Goal: Obtain resource: Download file/media

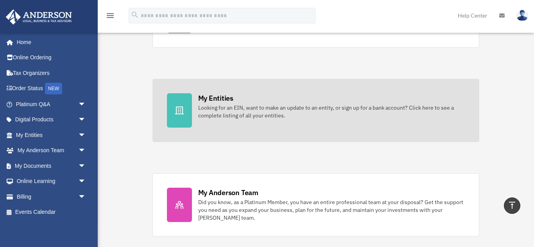
scroll to position [218, 0]
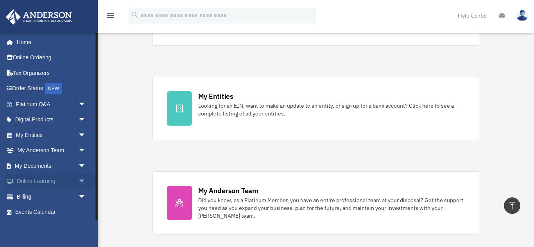
click at [84, 181] on span "arrow_drop_down" at bounding box center [86, 182] width 16 height 16
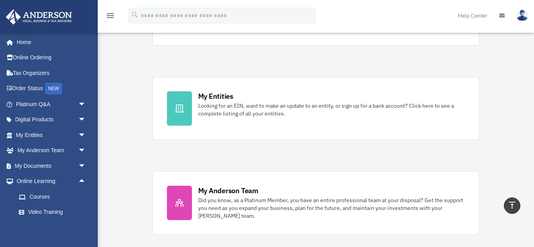
scroll to position [222, 0]
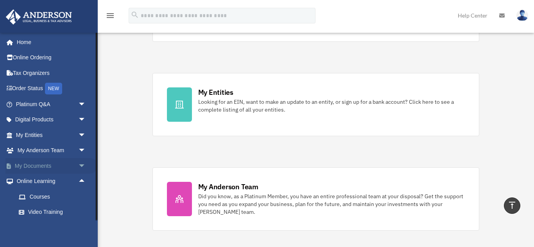
click at [82, 167] on span "arrow_drop_down" at bounding box center [86, 166] width 16 height 16
click at [55, 214] on link "Forms Library" at bounding box center [54, 213] width 87 height 16
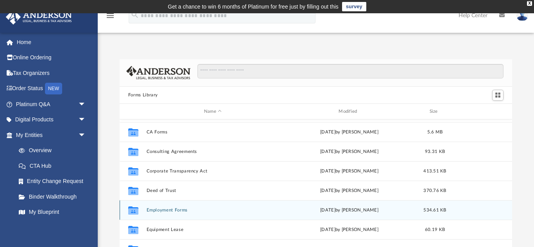
scroll to position [138, 0]
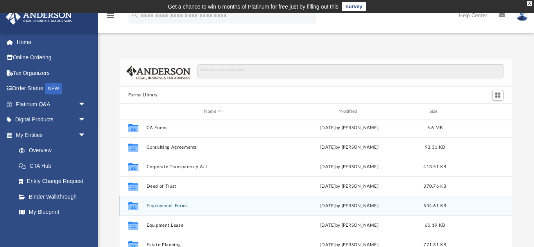
click at [126, 205] on div "Collaborated Folder" at bounding box center [134, 206] width 20 height 13
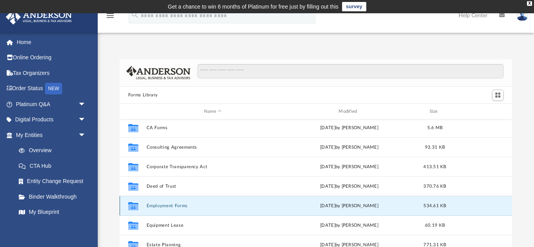
click at [135, 207] on icon "grid" at bounding box center [133, 207] width 10 height 6
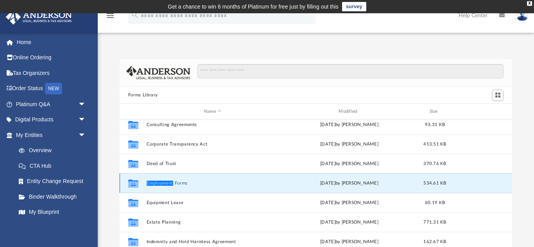
scroll to position [161, 0]
click at [170, 182] on button "Employment Forms" at bounding box center [212, 183] width 133 height 5
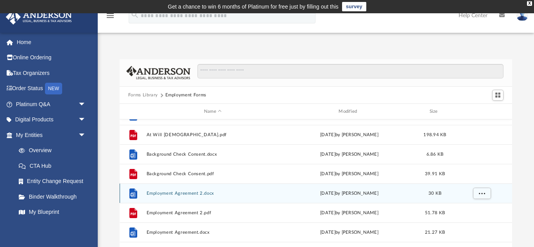
scroll to position [10, 0]
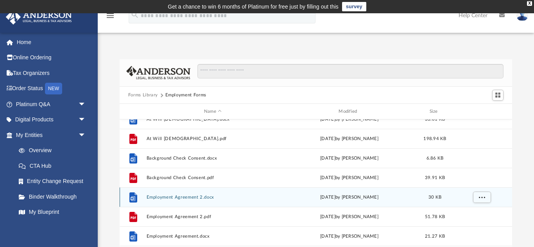
click at [161, 197] on button "Employment Agreement 2.docx" at bounding box center [212, 197] width 133 height 5
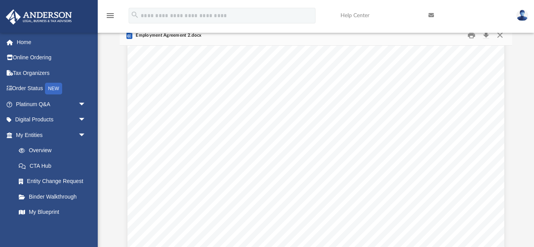
scroll to position [2295, 0]
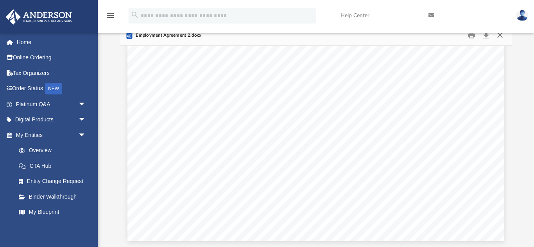
click at [501, 36] on button "Close" at bounding box center [500, 35] width 14 height 12
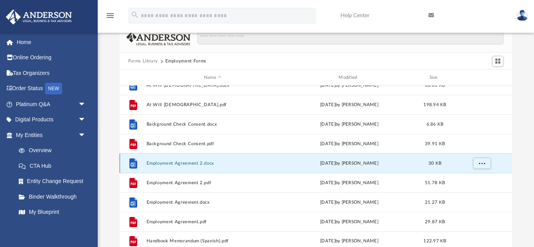
click at [122, 178] on div "File At Will Employment Contract.docx Wed Oct 5 2022 by Mary Acree 33.01 KB Fil…" at bounding box center [316, 163] width 392 height 176
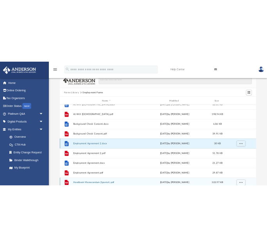
scroll to position [14, 0]
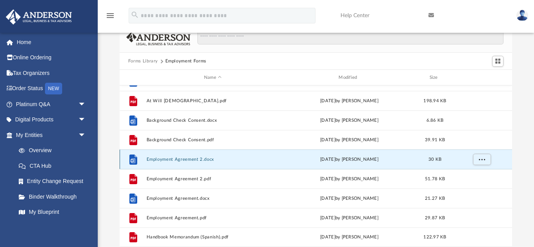
click at [124, 160] on div "File" at bounding box center [134, 160] width 20 height 13
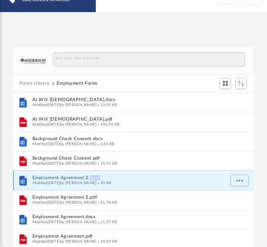
scroll to position [0, 0]
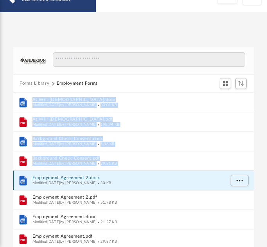
drag, startPoint x: 22, startPoint y: 179, endPoint x: -65, endPoint y: 178, distance: 87.2
click at [0, 178] on html "X Get a chance to win 6 months of Platinum for free just by filling out this su…" at bounding box center [133, 192] width 267 height 453
click at [29, 183] on icon "File" at bounding box center [23, 180] width 12 height 13
drag, startPoint x: 22, startPoint y: 179, endPoint x: -23, endPoint y: 178, distance: 44.6
click at [0, 178] on html "X Get a chance to win 6 months of Platinum for free just by filling out this su…" at bounding box center [133, 192] width 267 height 453
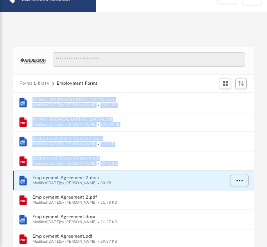
click at [29, 179] on icon "File" at bounding box center [23, 180] width 12 height 13
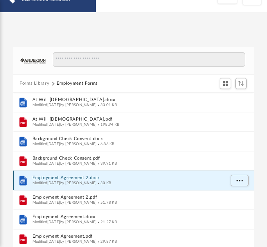
click at [26, 181] on icon "grid" at bounding box center [23, 180] width 7 height 9
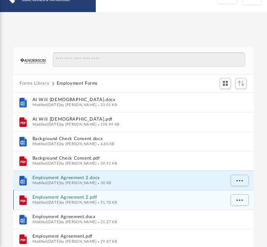
click at [25, 203] on icon "grid" at bounding box center [23, 199] width 7 height 9
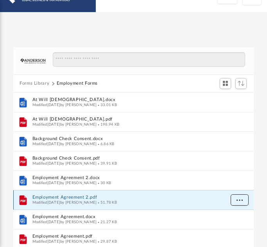
click at [241, 201] on span "More options" at bounding box center [240, 200] width 6 height 4
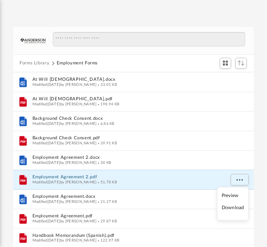
scroll to position [56, 0]
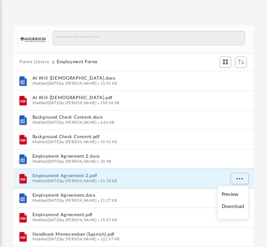
click at [233, 205] on li "Download" at bounding box center [233, 207] width 23 height 8
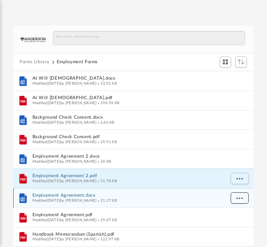
click at [239, 199] on span "More options" at bounding box center [240, 198] width 6 height 4
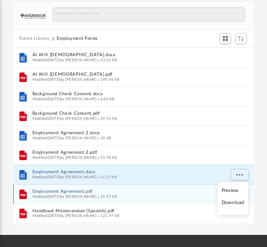
scroll to position [80, 0]
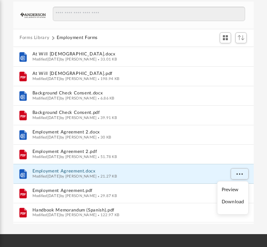
click at [231, 203] on li "Download" at bounding box center [233, 202] width 23 height 8
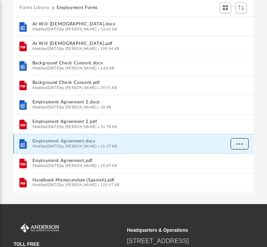
scroll to position [109, 0]
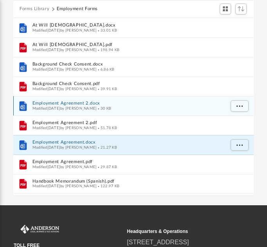
click at [67, 106] on button "Employment Agreement 2.docx" at bounding box center [128, 103] width 192 height 5
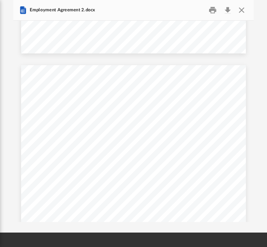
scroll to position [835, 0]
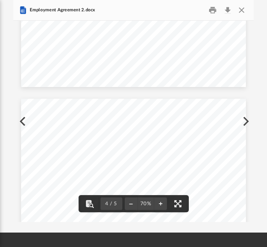
drag, startPoint x: 254, startPoint y: 146, endPoint x: 183, endPoint y: 140, distance: 71.7
click at [252, 96] on div "Forms Library Employment Forms Name File At Will Employment Contract.docx Modif…" at bounding box center [133, 111] width 267 height 222
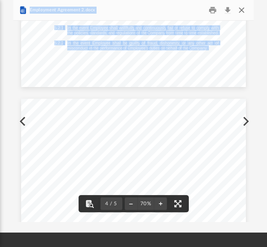
click at [244, 9] on button "Close" at bounding box center [241, 10] width 14 height 12
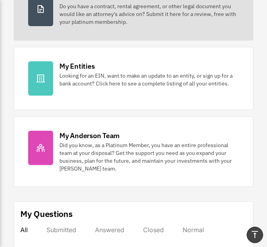
scroll to position [229, 0]
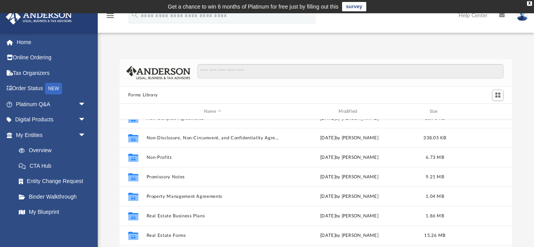
scroll to position [425, 0]
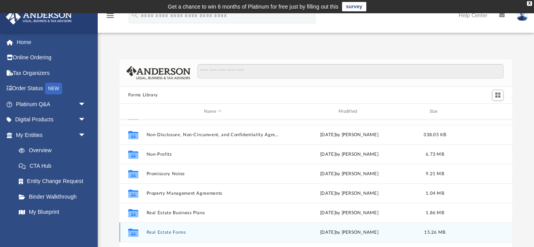
click at [132, 233] on icon "grid" at bounding box center [133, 233] width 10 height 8
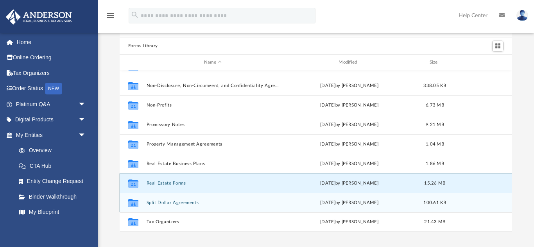
scroll to position [50, 0]
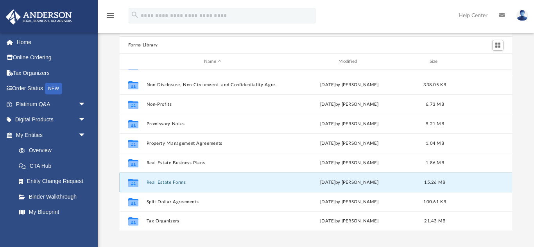
click at [267, 184] on div "Collaborated Folder Real Estate Forms Mon Sep 11 2023 by Mary Acree 15.26 MB" at bounding box center [316, 183] width 392 height 20
click at [137, 184] on icon "grid" at bounding box center [133, 184] width 10 height 6
click at [174, 183] on button "Real Estate Forms" at bounding box center [212, 182] width 133 height 5
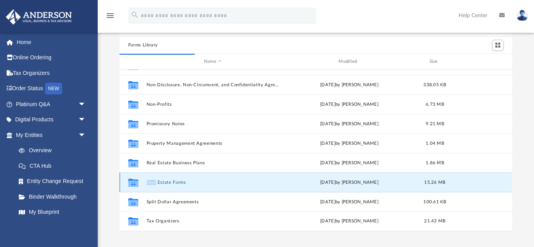
click at [150, 184] on button "Real Estate Forms" at bounding box center [212, 182] width 133 height 5
click at [131, 184] on icon "grid" at bounding box center [133, 184] width 10 height 6
click at [267, 185] on div "Collaborated Folder Real Estate Forms Mon Sep 11 2023 by Mary Acree 15.26 MB" at bounding box center [316, 183] width 392 height 20
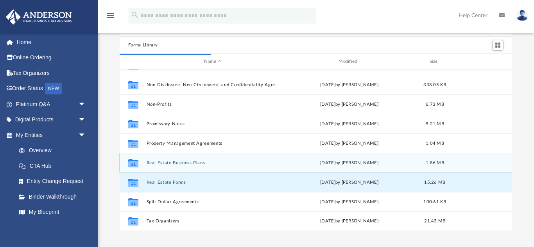
click at [267, 162] on div "Collaborated Folder Real Estate Business Plans Wed Oct 5 2022 by Michael Bowman…" at bounding box center [316, 163] width 392 height 20
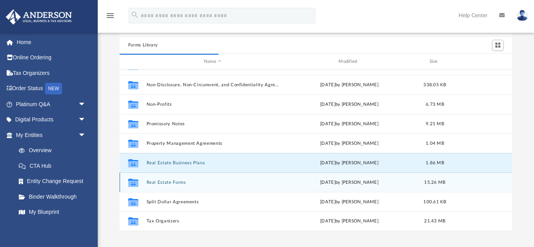
click at [267, 184] on div "Collaborated Folder Real Estate Forms Mon Sep 11 2023 by Mary Acree 15.26 MB" at bounding box center [316, 183] width 392 height 20
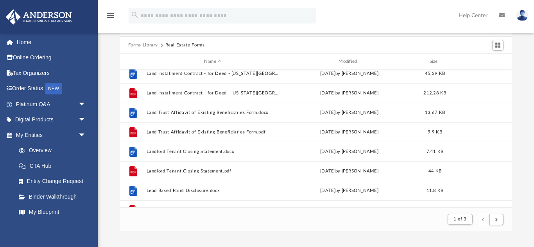
scroll to position [222, 0]
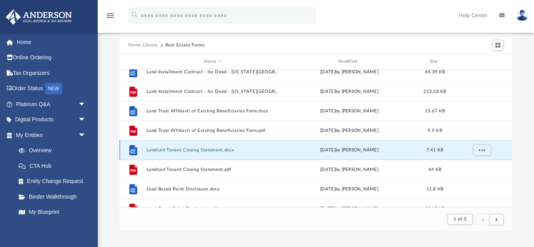
click at [191, 150] on button "Landlord Tenant Closing Statement.docx" at bounding box center [212, 150] width 133 height 5
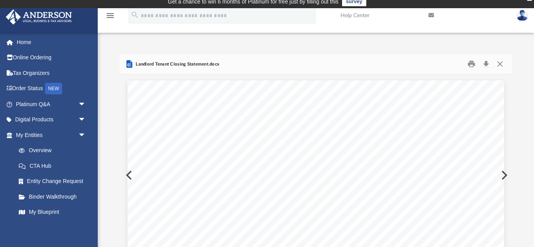
scroll to position [0, 0]
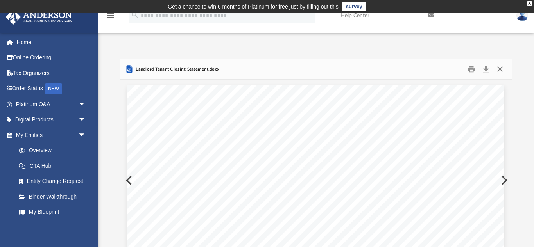
click at [267, 70] on button "Close" at bounding box center [500, 69] width 14 height 12
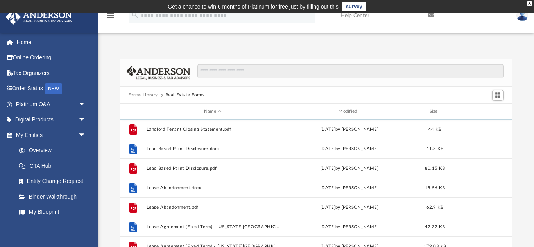
scroll to position [317, 0]
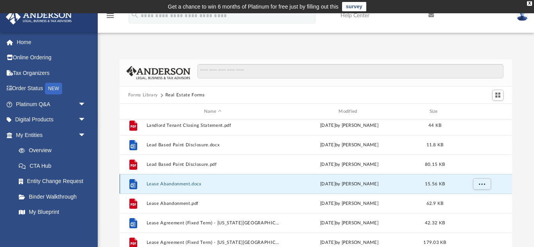
click at [177, 183] on button "Lease Abandonment.docx" at bounding box center [212, 184] width 133 height 5
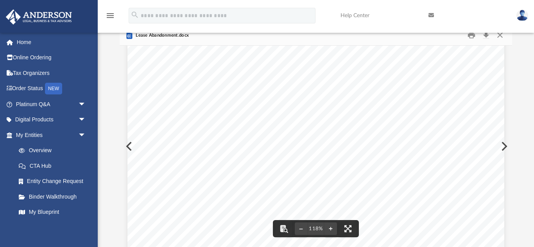
scroll to position [68, 0]
click at [267, 39] on button "Close" at bounding box center [500, 35] width 14 height 12
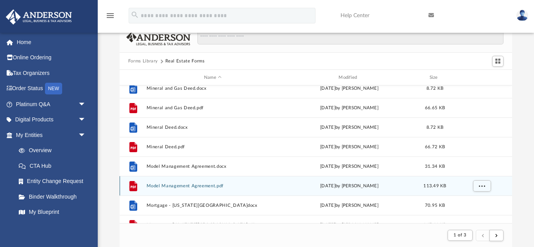
scroll to position [734, 0]
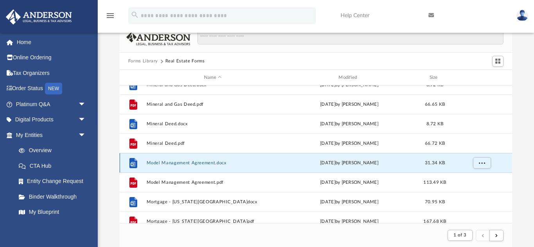
click at [190, 163] on button "Model Management Agreement.docx" at bounding box center [212, 163] width 133 height 5
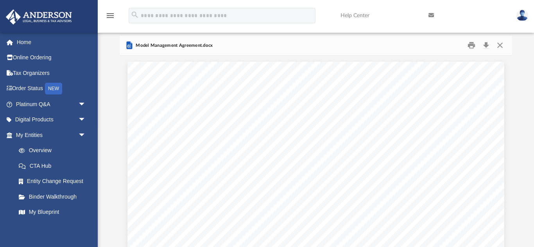
scroll to position [22, 0]
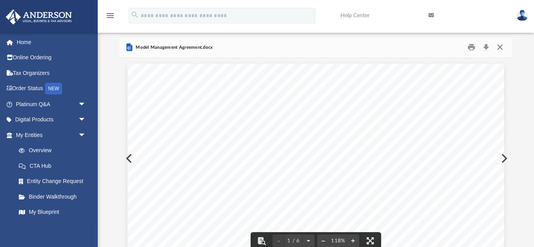
click at [267, 47] on button "Close" at bounding box center [500, 47] width 14 height 12
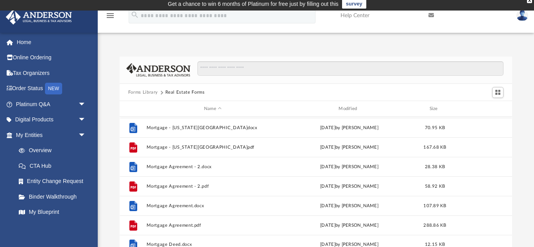
scroll to position [0, 0]
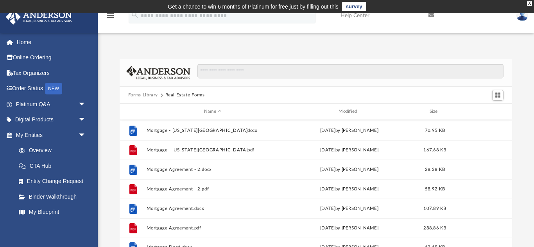
click at [267, 38] on div "App mlofton9@comcast.net Sign Out mlofton9@comcast.net Home Online Ordering Tax…" at bounding box center [267, 158] width 534 height 247
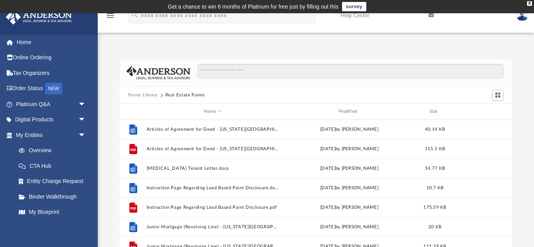
drag, startPoint x: 498, startPoint y: 50, endPoint x: 493, endPoint y: 58, distance: 9.9
click at [267, 71] on div "Forms Library Real Estate Forms Name Modified Size File Articles of Agreement f…" at bounding box center [316, 162] width 436 height 239
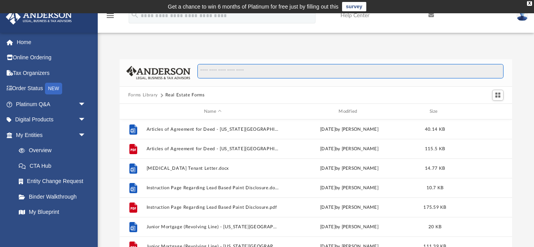
click at [267, 72] on input "Search files and folders" at bounding box center [350, 71] width 306 height 15
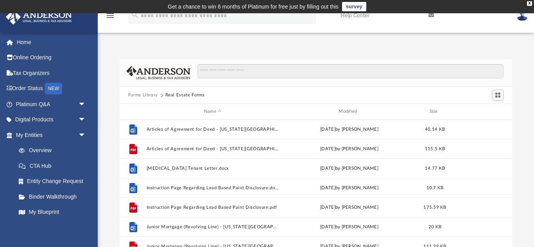
click at [267, 67] on div at bounding box center [316, 73] width 392 height 28
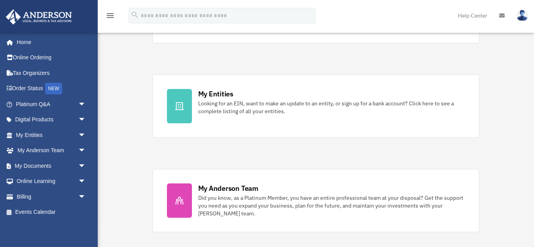
scroll to position [222, 0]
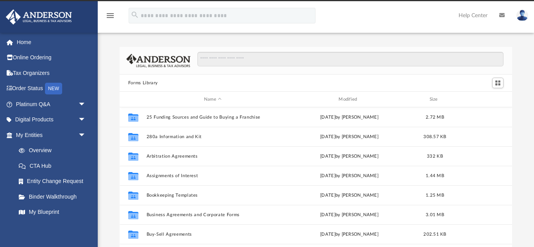
scroll to position [178, 393]
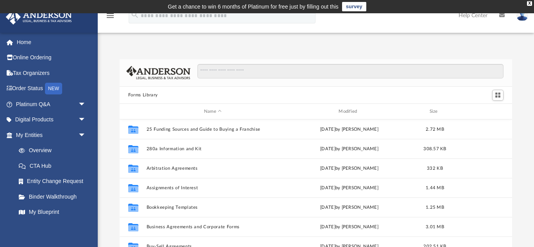
click at [523, 165] on div "Forms Library Name Modified Size Collaborated Folder 25 Funding Sources and Gui…" at bounding box center [316, 170] width 436 height 222
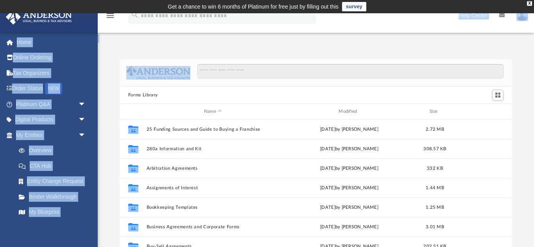
drag, startPoint x: 373, startPoint y: 24, endPoint x: 374, endPoint y: 62, distance: 37.9
click at [374, 62] on div "menu search Site Menu add mlofton9@comcast.net My Profile Reset Password Logout…" at bounding box center [267, 158] width 534 height 290
click at [388, 38] on div "App mlofton9@comcast.net Sign Out mlofton9@comcast.net Home Online Ordering Tax…" at bounding box center [267, 158] width 534 height 247
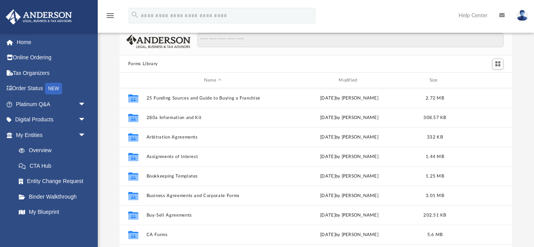
scroll to position [0, 0]
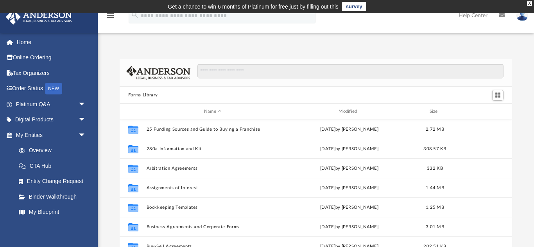
click at [210, 82] on div at bounding box center [346, 75] width 313 height 23
click at [498, 97] on span "Switch to Grid View" at bounding box center [498, 95] width 7 height 7
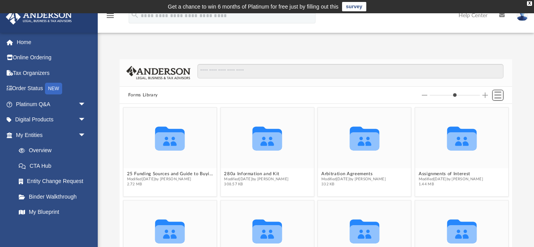
scroll to position [178, 393]
click at [498, 97] on span "Switch to List View" at bounding box center [498, 95] width 7 height 7
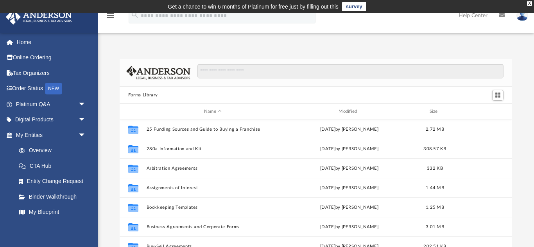
click at [504, 93] on div at bounding box center [498, 95] width 16 height 14
click at [500, 97] on span "Switch to Grid View" at bounding box center [498, 95] width 7 height 7
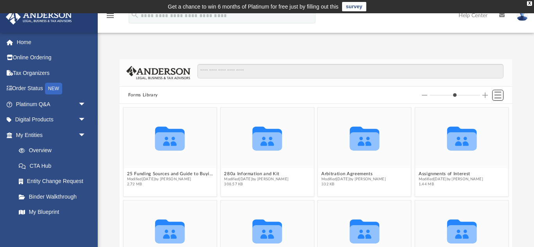
click at [498, 99] on button "Switch to List View" at bounding box center [498, 95] width 12 height 11
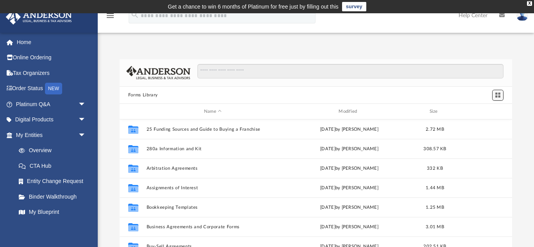
click at [497, 96] on span "Switch to Grid View" at bounding box center [498, 95] width 7 height 7
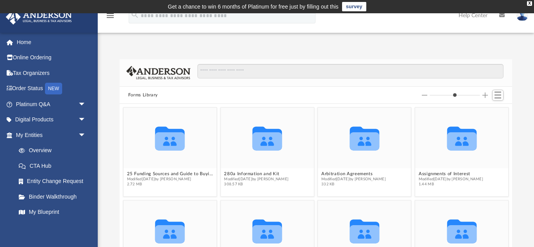
click at [116, 152] on div "Forms Library Collaborated Folder 25 Funding Sources and Guide to Buying a Fran…" at bounding box center [316, 170] width 436 height 222
click at [106, 156] on div "Forms Library Collaborated Folder 25 Funding Sources and Guide to Buying a Fran…" at bounding box center [316, 170] width 436 height 222
click at [103, 156] on div "Forms Library Collaborated Folder 25 Funding Sources and Guide to Buying a Fran…" at bounding box center [316, 170] width 436 height 222
click at [103, 158] on div "Forms Library Collaborated Folder 25 Funding Sources and Guide to Buying a Fran…" at bounding box center [316, 170] width 436 height 222
click at [502, 98] on button "Switch to List View" at bounding box center [498, 95] width 12 height 11
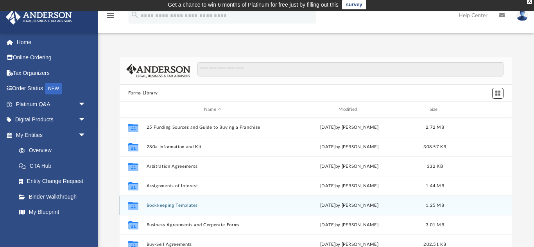
scroll to position [0, 0]
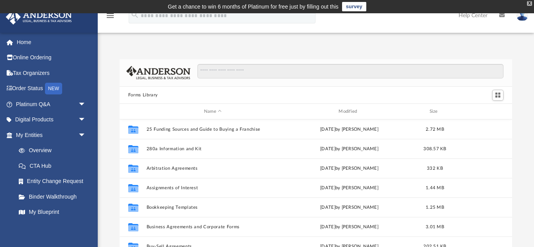
click at [529, 3] on div "X" at bounding box center [529, 3] width 5 height 5
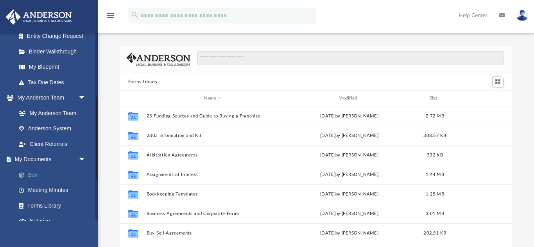
scroll to position [151, 0]
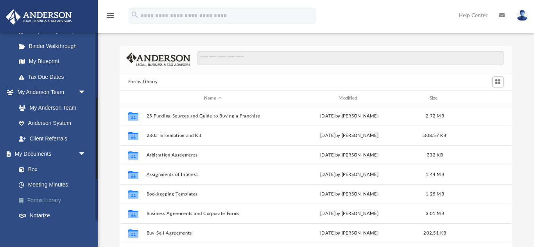
click at [33, 201] on link "Forms Library" at bounding box center [54, 201] width 87 height 16
click at [59, 200] on link "Forms Library" at bounding box center [54, 201] width 87 height 16
click at [58, 202] on link "Forms Library" at bounding box center [54, 201] width 87 height 16
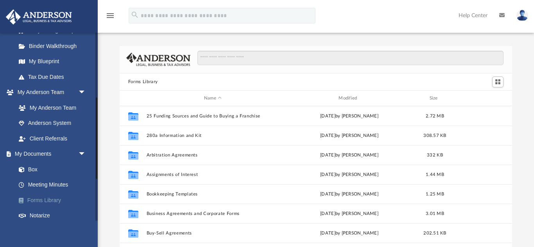
click at [52, 200] on link "Forms Library" at bounding box center [54, 201] width 87 height 16
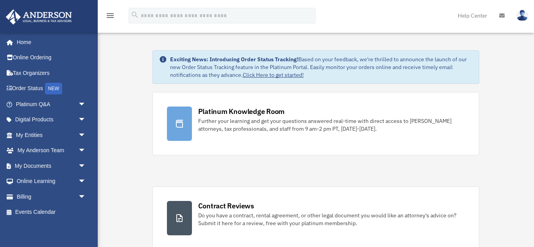
scroll to position [208, 0]
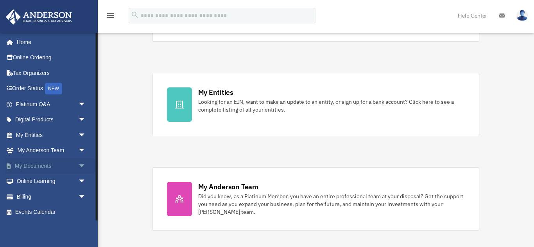
click at [82, 164] on span "arrow_drop_down" at bounding box center [86, 166] width 16 height 16
click at [54, 213] on link "Forms Library" at bounding box center [54, 213] width 87 height 16
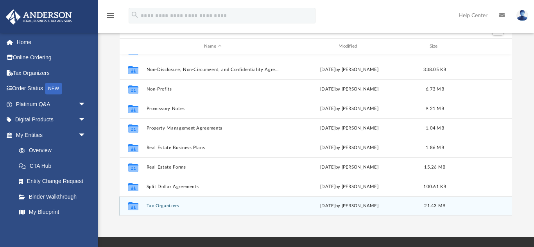
scroll to position [72, 0]
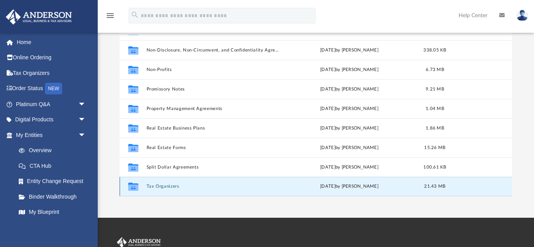
click at [156, 187] on button "Tax Organizers" at bounding box center [212, 187] width 133 height 5
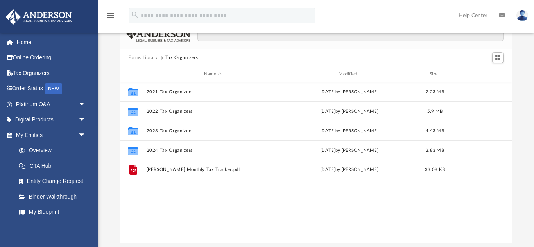
scroll to position [22, 0]
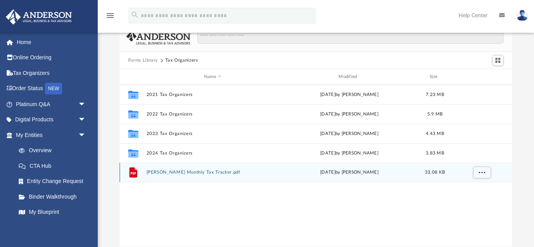
click at [136, 173] on icon "grid" at bounding box center [133, 173] width 8 height 10
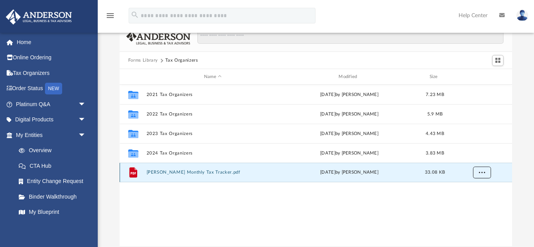
click at [481, 173] on span "More options" at bounding box center [481, 172] width 6 height 4
click at [471, 190] on li "Preview" at bounding box center [474, 189] width 23 height 8
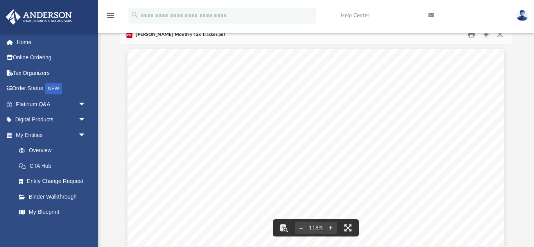
scroll to position [0, 0]
click at [500, 35] on button "Close" at bounding box center [500, 35] width 14 height 12
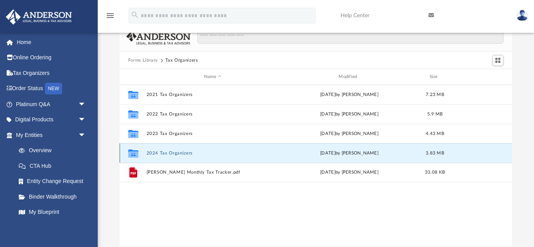
click at [170, 154] on button "2024 Tax Organizers" at bounding box center [212, 153] width 133 height 5
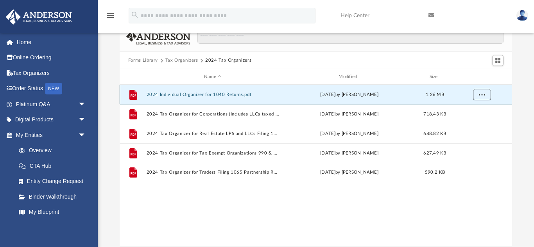
click at [478, 94] on span "More options" at bounding box center [481, 95] width 6 height 4
click at [473, 113] on li "Preview" at bounding box center [474, 111] width 23 height 8
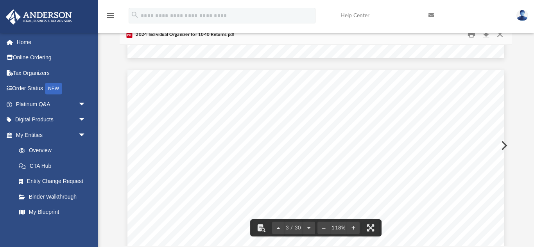
scroll to position [977, 0]
click at [498, 36] on button "Close" at bounding box center [500, 35] width 14 height 12
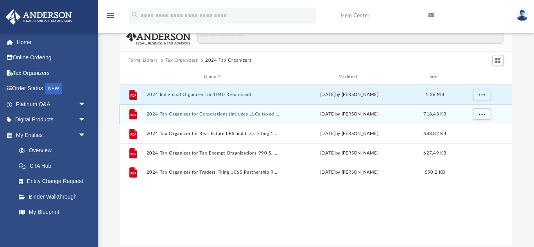
click at [187, 114] on button "2024 Tax Organizer for Corporations (Includes LLCs taxed as Corporations) 1120 …" at bounding box center [212, 114] width 133 height 5
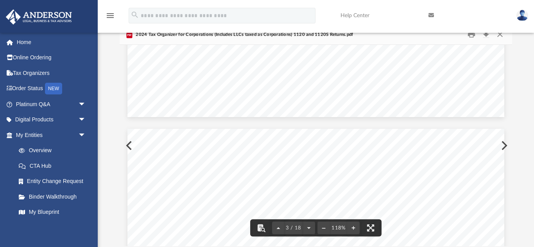
scroll to position [912, 0]
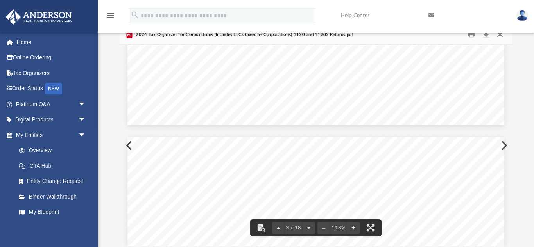
click at [499, 36] on button "Close" at bounding box center [500, 35] width 14 height 12
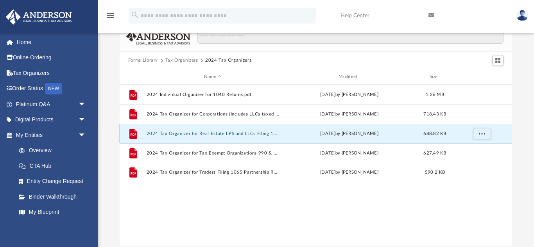
click at [215, 135] on button "2024 Tax Organizer for Real Estate LPS and LLCs Filing 1065 Returns.pdf" at bounding box center [212, 133] width 133 height 5
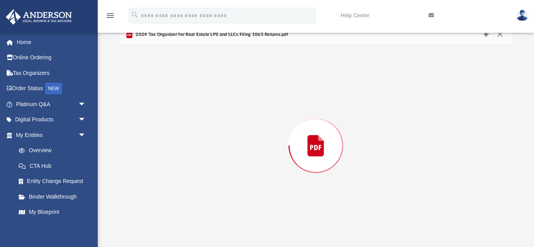
click at [215, 135] on div "Preview" at bounding box center [316, 146] width 392 height 202
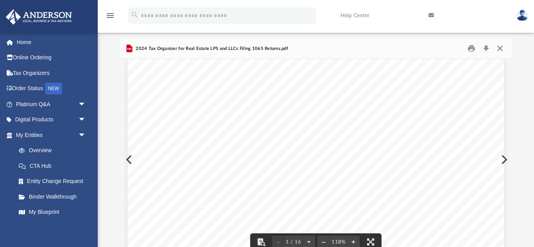
scroll to position [0, 0]
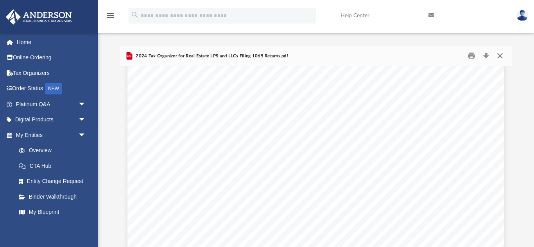
click at [498, 56] on button "Close" at bounding box center [500, 56] width 14 height 12
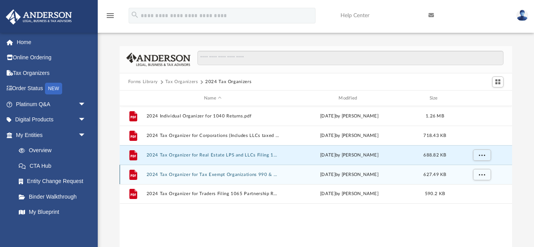
click at [237, 178] on div "File 2024 Tax Organizer for Tax Exempt Organizations 990 & 990N Returns.pdf Mon…" at bounding box center [316, 175] width 392 height 20
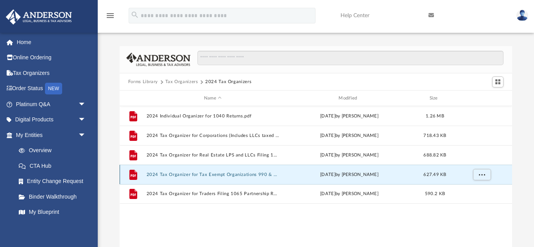
click at [233, 176] on button "2024 Tax Organizer for Tax Exempt Organizations 990 & 990N Returns.pdf" at bounding box center [212, 174] width 133 height 5
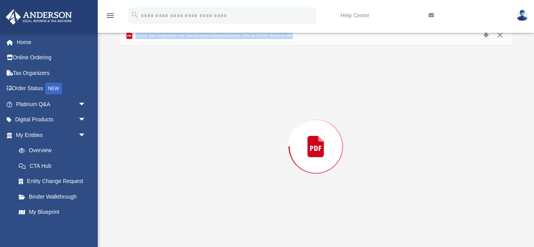
click at [233, 176] on div "Preview" at bounding box center [316, 147] width 392 height 202
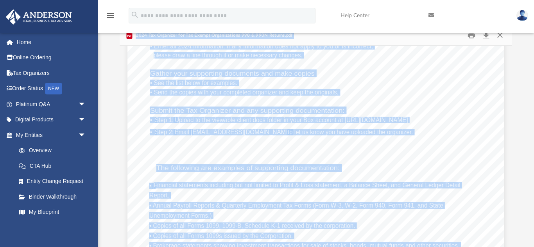
scroll to position [151, 0]
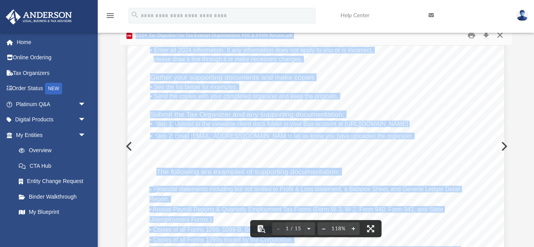
click at [498, 36] on button "Close" at bounding box center [500, 35] width 14 height 12
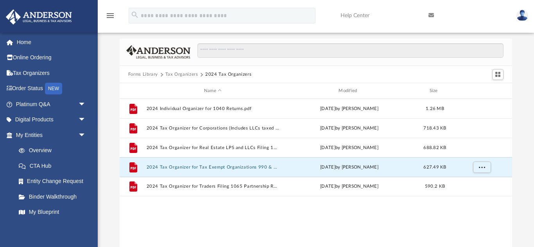
scroll to position [0, 0]
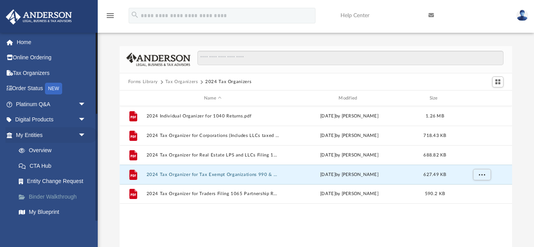
click at [66, 197] on link "Binder Walkthrough" at bounding box center [54, 197] width 87 height 16
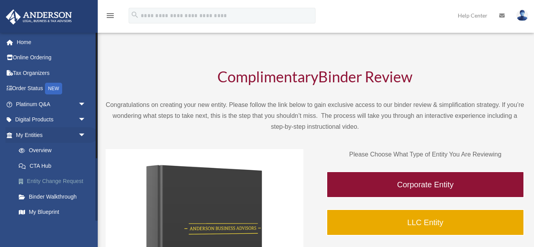
click at [53, 183] on link "Entity Change Request" at bounding box center [54, 182] width 87 height 16
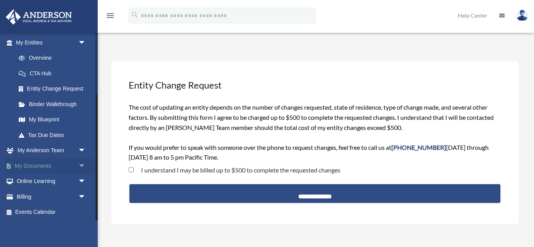
scroll to position [93, 0]
click at [83, 166] on span "arrow_drop_down" at bounding box center [86, 166] width 16 height 16
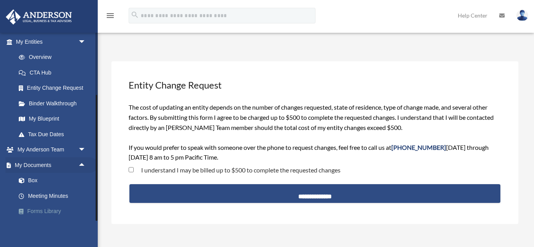
click at [51, 211] on link "Forms Library" at bounding box center [54, 212] width 87 height 16
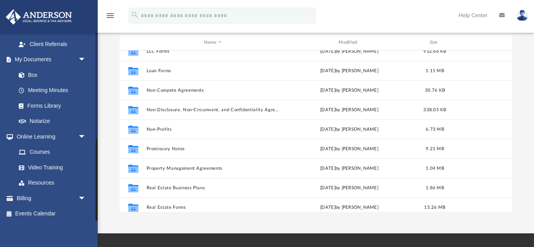
scroll to position [248, 0]
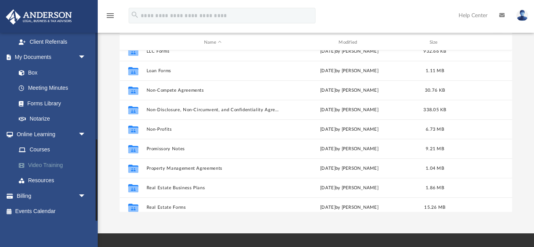
click at [54, 167] on link "Video Training" at bounding box center [54, 166] width 87 height 16
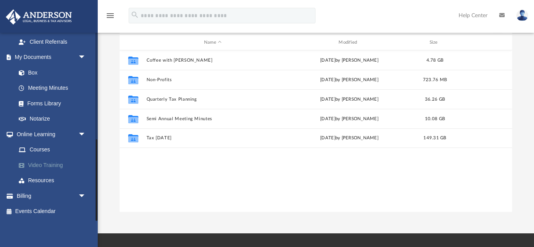
scroll to position [178, 393]
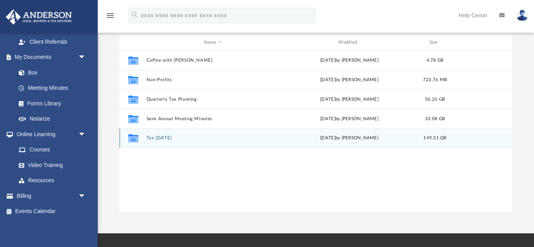
click at [138, 139] on icon "grid" at bounding box center [133, 139] width 10 height 6
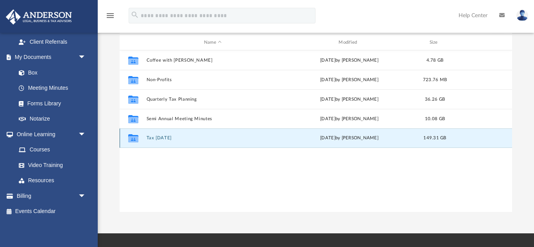
click at [136, 139] on icon "grid" at bounding box center [133, 139] width 10 height 6
click at [132, 140] on icon "grid" at bounding box center [133, 138] width 10 height 8
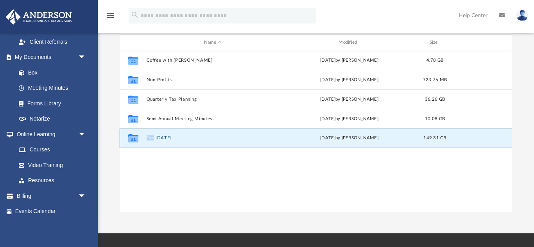
click at [179, 140] on button "Tax [DATE]" at bounding box center [212, 138] width 133 height 5
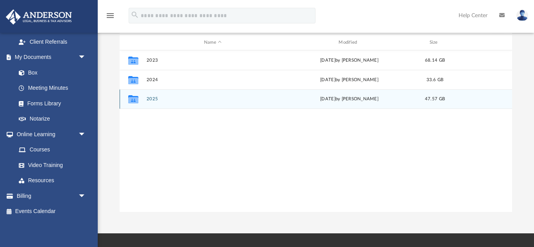
click at [225, 98] on button "2025" at bounding box center [212, 99] width 133 height 5
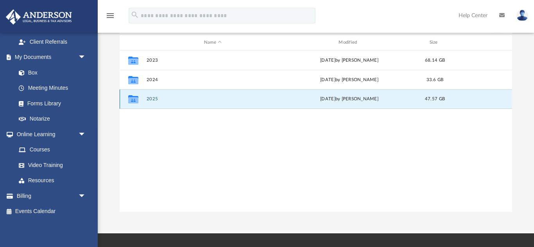
click at [225, 98] on button "2025" at bounding box center [212, 99] width 133 height 5
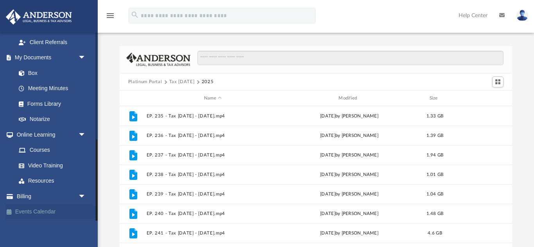
scroll to position [248, 0]
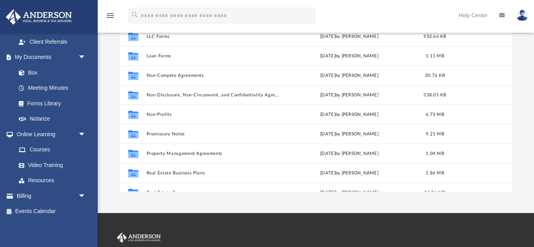
scroll to position [372, 0]
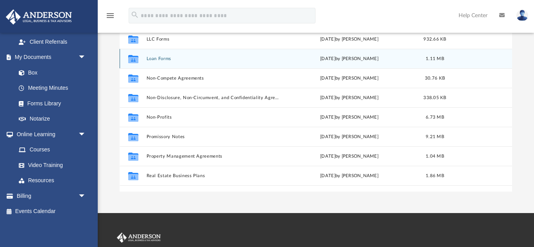
click at [207, 61] on button "Loan Forms" at bounding box center [212, 58] width 133 height 5
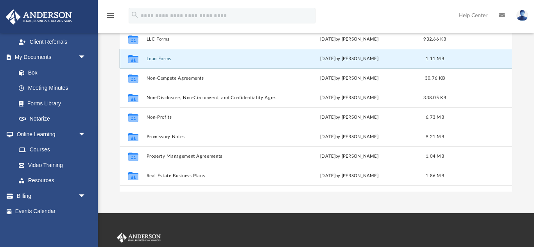
click at [207, 61] on button "Loan Forms" at bounding box center [212, 58] width 133 height 5
click at [161, 61] on button "Loan Forms" at bounding box center [212, 58] width 133 height 5
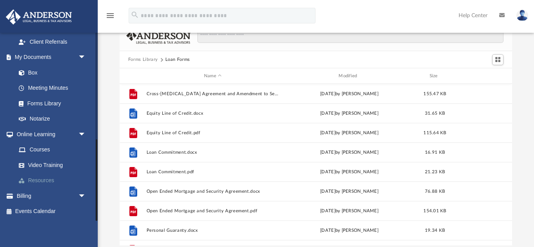
scroll to position [23, 0]
click at [68, 233] on div "[EMAIL_ADDRESS][DOMAIN_NAME] Sign Out [EMAIL_ADDRESS][DOMAIN_NAME] Home Online …" at bounding box center [49, 155] width 98 height 247
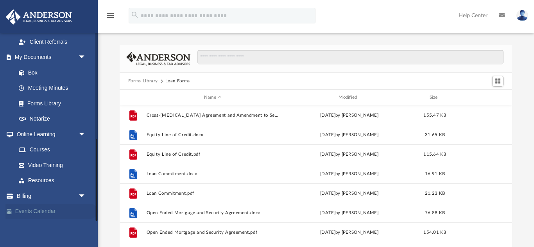
scroll to position [0, 0]
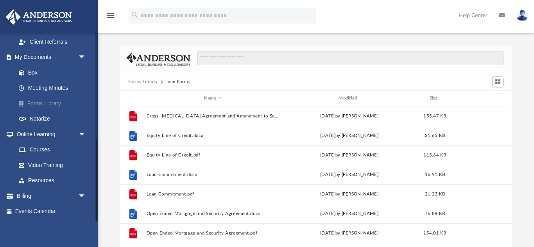
click at [52, 102] on link "Forms Library" at bounding box center [54, 104] width 87 height 16
click at [50, 106] on link "Forms Library" at bounding box center [54, 104] width 87 height 16
click at [46, 104] on link "Forms Library" at bounding box center [54, 104] width 87 height 16
